Goal: Information Seeking & Learning: Learn about a topic

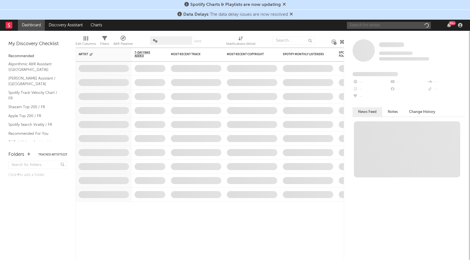
click at [366, 24] on input "text" at bounding box center [389, 25] width 84 height 7
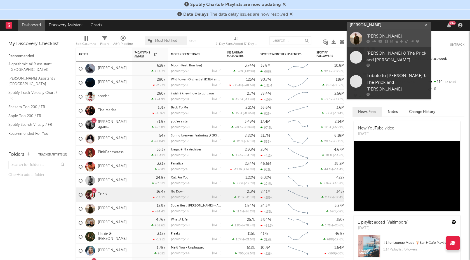
type input "[PERSON_NAME]"
click at [395, 38] on div "[PERSON_NAME]" at bounding box center [397, 36] width 62 height 7
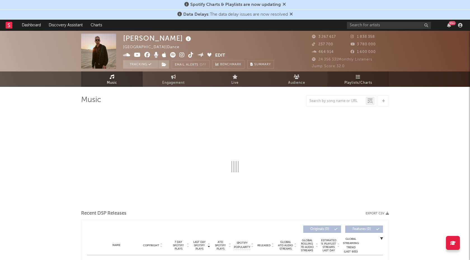
click at [356, 85] on span "Playlists/Charts" at bounding box center [358, 82] width 28 height 7
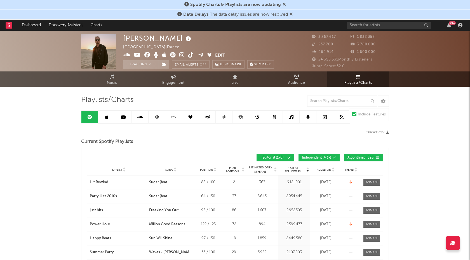
click at [321, 153] on div "Playlist Followers Playlist Song Position Peak Position Playlist Followers Adde…" at bounding box center [235, 157] width 296 height 13
click at [320, 154] on button "Independent ( 4.3k )" at bounding box center [318, 158] width 41 height 8
click at [318, 154] on button "Independent ( 4.3k )" at bounding box center [318, 158] width 41 height 8
click at [325, 158] on span "Independent ( 4.3k )" at bounding box center [316, 157] width 29 height 3
click at [363, 161] on button "Algorithmic ( 526 )" at bounding box center [363, 158] width 39 height 8
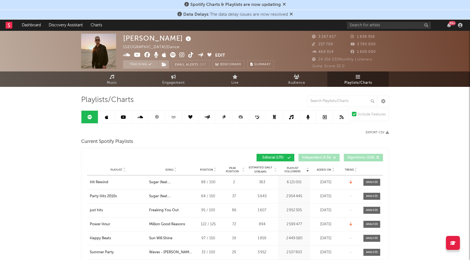
click at [167, 168] on span "Song" at bounding box center [169, 169] width 8 height 3
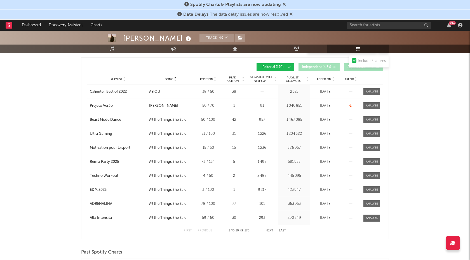
scroll to position [90, 0]
click at [282, 230] on button "Last" at bounding box center [282, 230] width 7 height 3
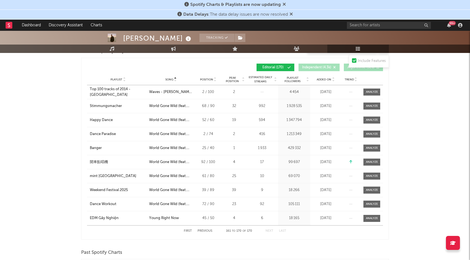
click at [204, 230] on button "Previous" at bounding box center [204, 230] width 15 height 3
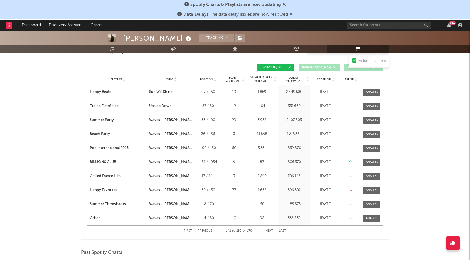
click at [204, 230] on button "Previous" at bounding box center [204, 230] width 15 height 3
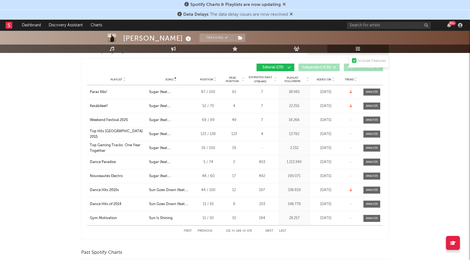
click at [204, 230] on button "Previous" at bounding box center [204, 230] width 15 height 3
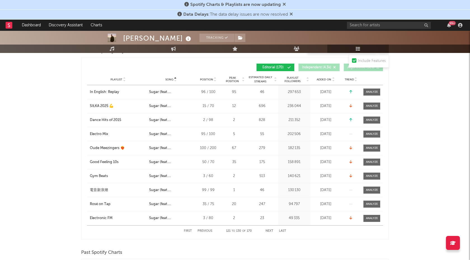
click at [204, 230] on button "Previous" at bounding box center [204, 230] width 15 height 3
click at [323, 76] on div "Playlist City Song Position Peak Position Estimated Daily Streams Playlist Foll…" at bounding box center [235, 79] width 296 height 11
click at [323, 79] on span "Added On" at bounding box center [324, 79] width 15 height 3
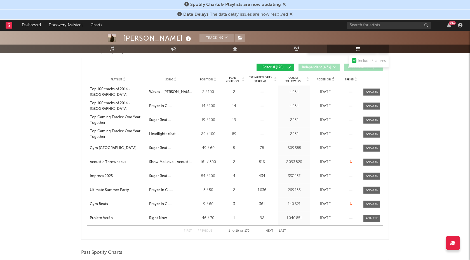
click at [323, 79] on span "Added On" at bounding box center [324, 79] width 15 height 3
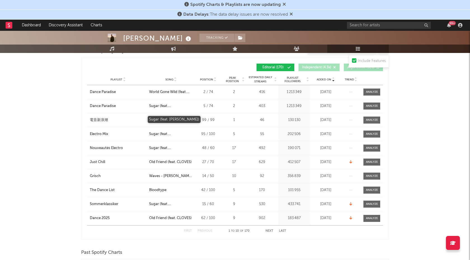
scroll to position [0, 0]
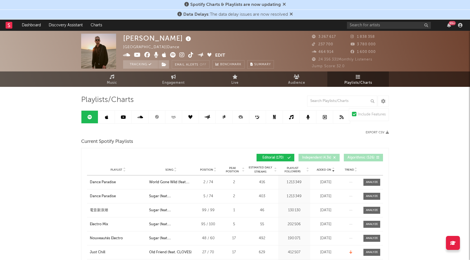
click at [105, 117] on icon at bounding box center [106, 117] width 3 height 4
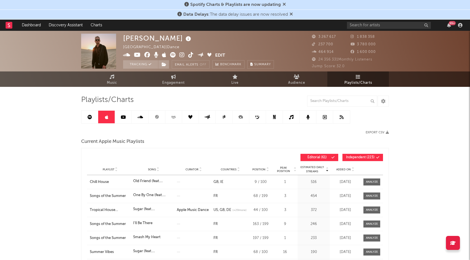
click at [359, 157] on span "Independent ( 223 )" at bounding box center [360, 156] width 29 height 3
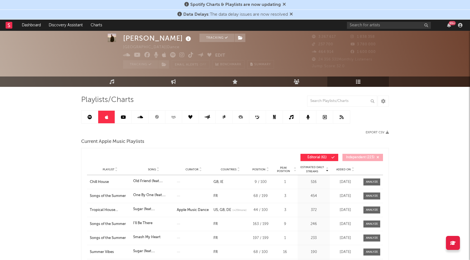
scroll to position [22, 0]
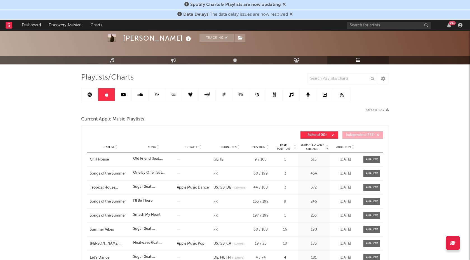
click at [344, 145] on span "Added On" at bounding box center [343, 146] width 15 height 3
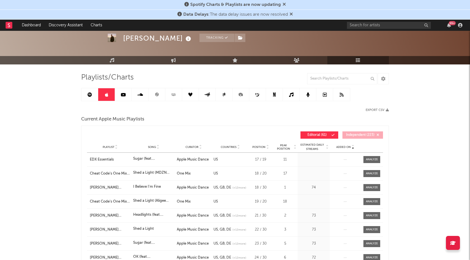
click at [348, 149] on div "Playlist Song Curator Genre Countries Country Chart Type Position Peak Position…" at bounding box center [235, 146] width 296 height 11
click at [345, 145] on span "Added On" at bounding box center [343, 146] width 15 height 3
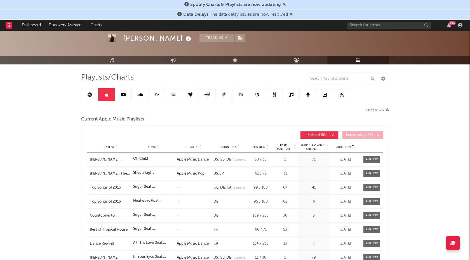
click at [343, 147] on span "Added On" at bounding box center [343, 146] width 15 height 3
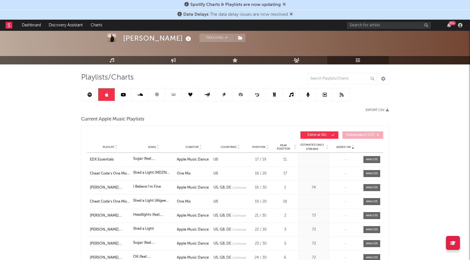
click at [343, 147] on span "Added On" at bounding box center [343, 146] width 15 height 3
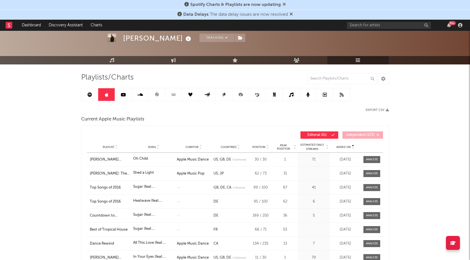
click at [149, 147] on span "Song" at bounding box center [152, 146] width 8 height 3
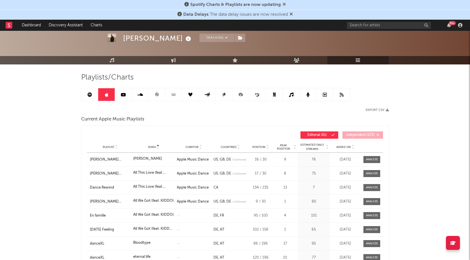
scroll to position [90, 0]
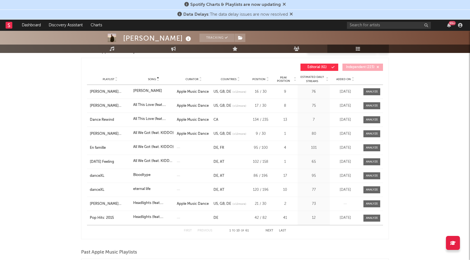
click at [286, 230] on div "First Previous 1 to 10 of 61 Next Last" at bounding box center [235, 230] width 296 height 11
click at [285, 230] on button "Last" at bounding box center [282, 230] width 7 height 3
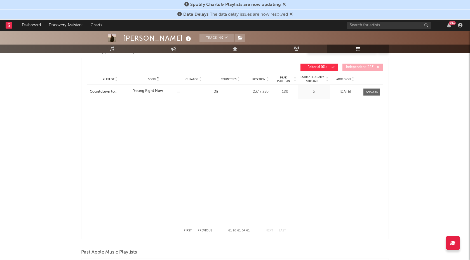
click at [207, 230] on button "Previous" at bounding box center [204, 230] width 15 height 3
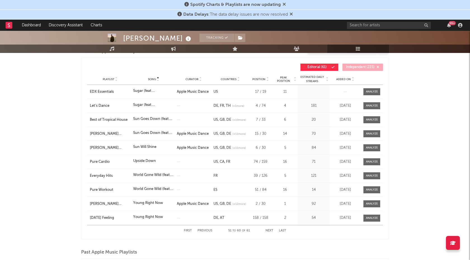
click at [207, 230] on button "Previous" at bounding box center [204, 230] width 15 height 3
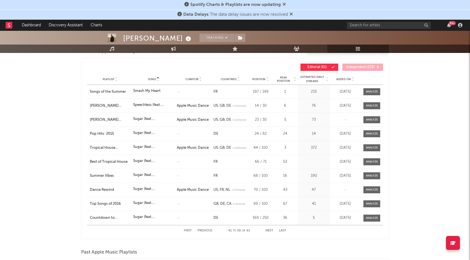
click at [270, 229] on button "Next" at bounding box center [269, 230] width 8 height 3
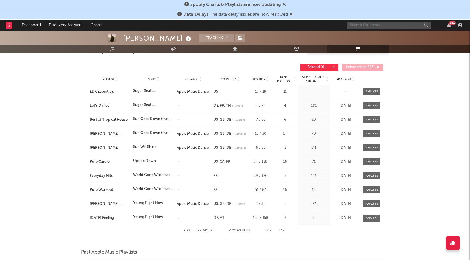
click at [379, 25] on input "text" at bounding box center [389, 25] width 84 height 7
click at [371, 25] on input "[PERSON_NAME]" at bounding box center [389, 25] width 84 height 7
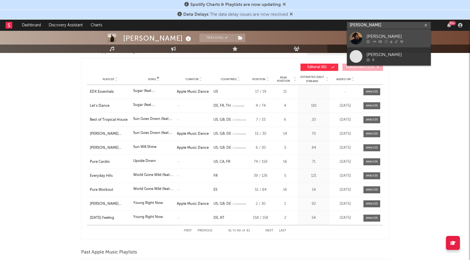
type input "[PERSON_NAME]"
click at [370, 39] on div "[PERSON_NAME]" at bounding box center [397, 36] width 62 height 7
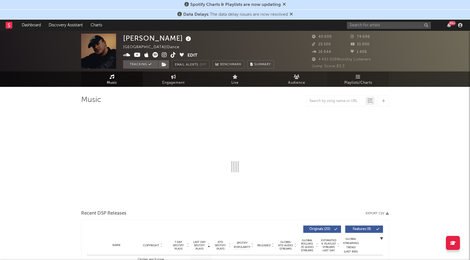
click at [381, 77] on link "Playlists/Charts" at bounding box center [358, 78] width 62 height 15
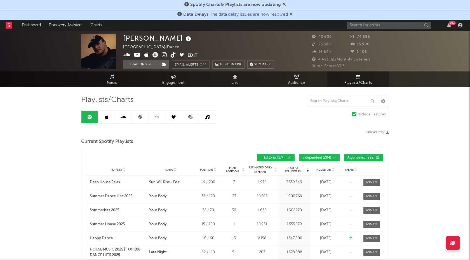
click at [316, 158] on span "Independent ( 204 )" at bounding box center [316, 157] width 29 height 3
click at [348, 159] on button "Algorithmic ( 292 )" at bounding box center [363, 158] width 39 height 8
click at [138, 118] on icon at bounding box center [140, 117] width 4 height 4
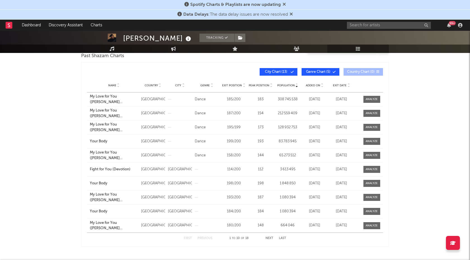
scroll to position [106, 0]
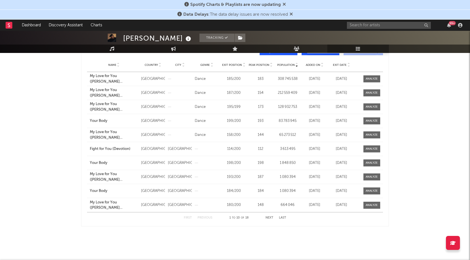
click at [270, 217] on button "Next" at bounding box center [269, 217] width 8 height 3
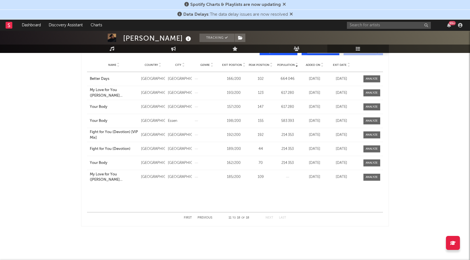
click at [112, 65] on span "Name" at bounding box center [112, 64] width 8 height 3
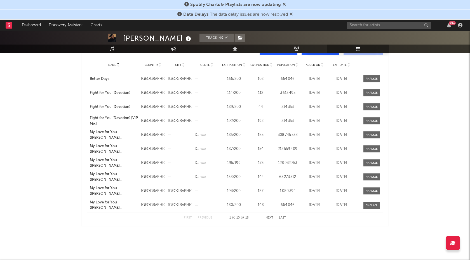
click at [269, 217] on button "Next" at bounding box center [269, 217] width 8 height 3
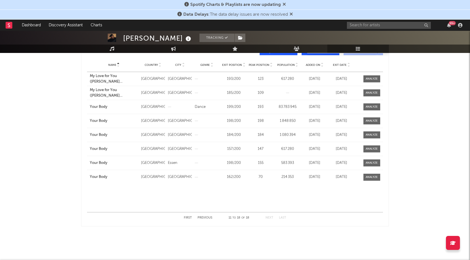
scroll to position [0, 0]
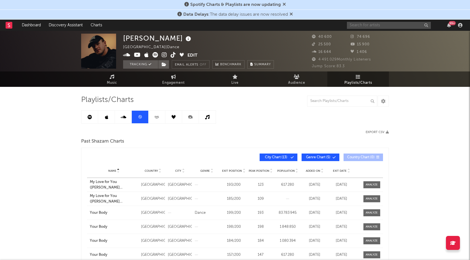
click at [362, 23] on input "text" at bounding box center [389, 25] width 84 height 7
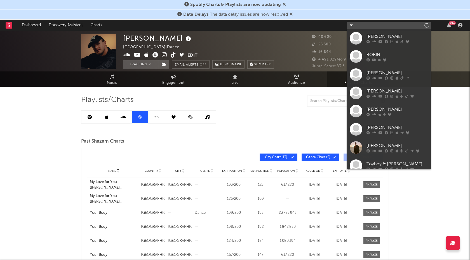
type input "r"
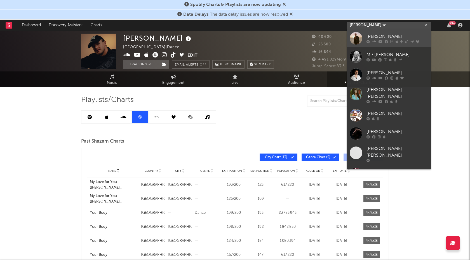
type input "[PERSON_NAME] sc"
click at [389, 42] on div at bounding box center [397, 41] width 62 height 3
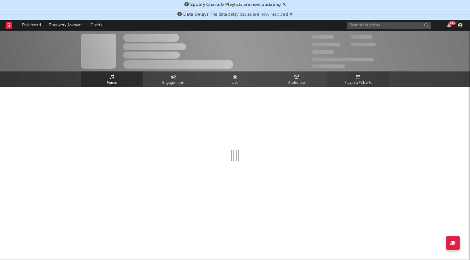
click at [369, 84] on span "Playlists/Charts" at bounding box center [358, 82] width 28 height 7
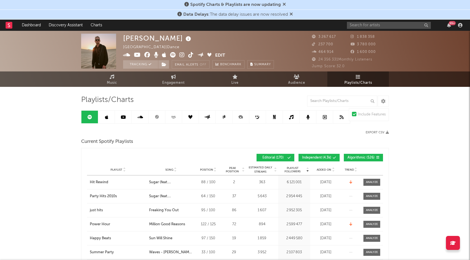
click at [161, 116] on link at bounding box center [156, 116] width 17 height 13
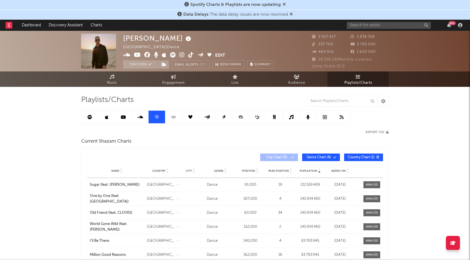
click at [112, 170] on span "Name" at bounding box center [115, 170] width 8 height 3
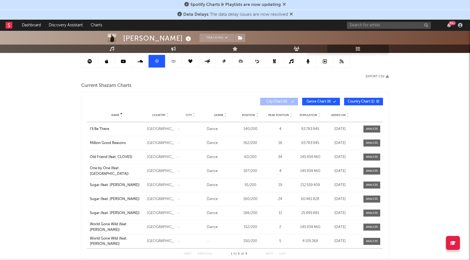
scroll to position [56, 0]
